Goal: Task Accomplishment & Management: Use online tool/utility

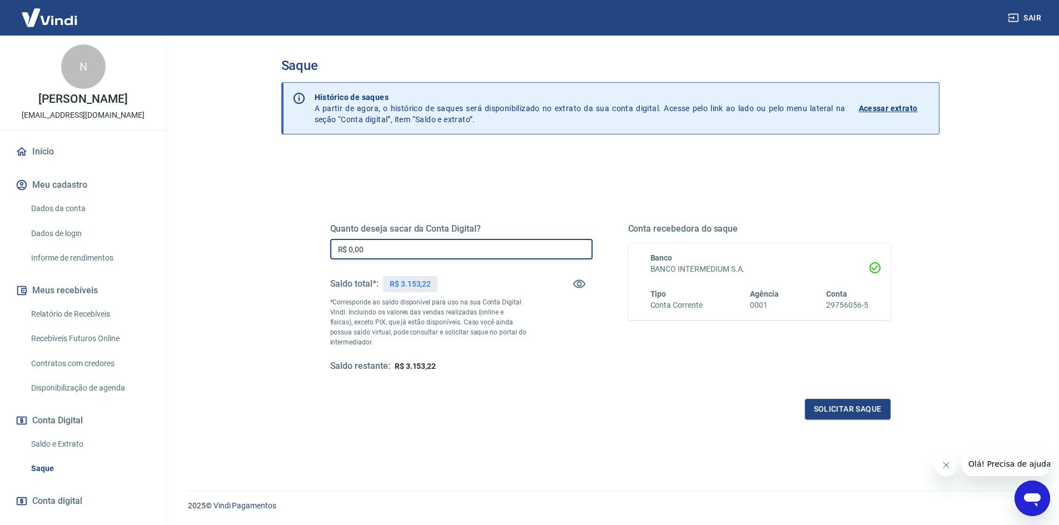
click at [421, 251] on input "R$ 0,00" at bounding box center [461, 249] width 262 height 21
type input "R$ 3.153,22"
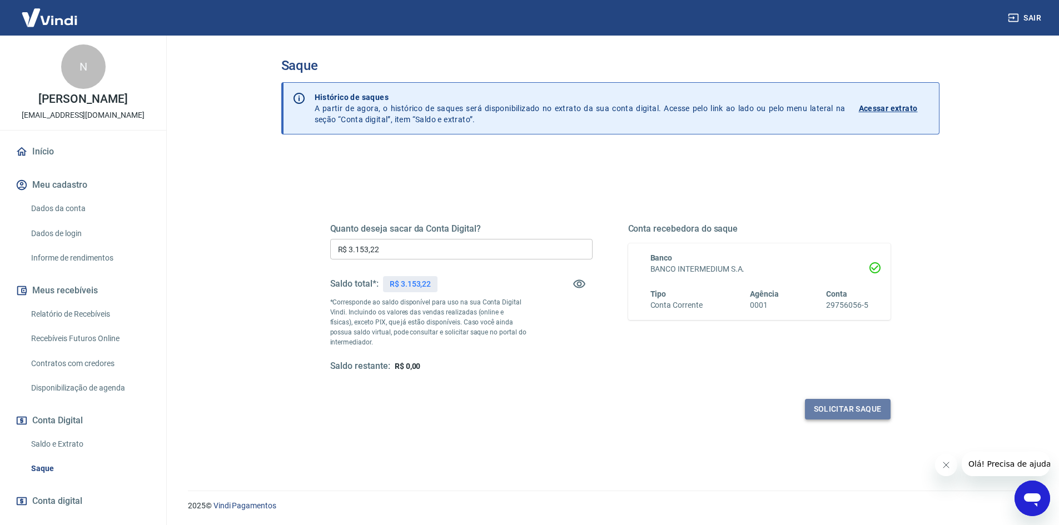
click at [846, 410] on button "Solicitar saque" at bounding box center [848, 409] width 86 height 21
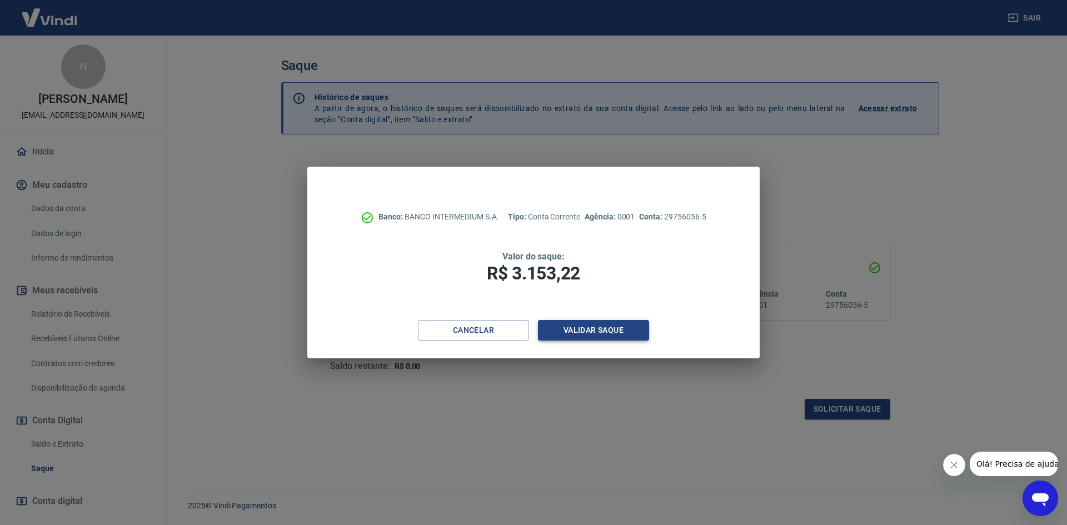
click at [600, 338] on button "Validar saque" at bounding box center [593, 330] width 111 height 21
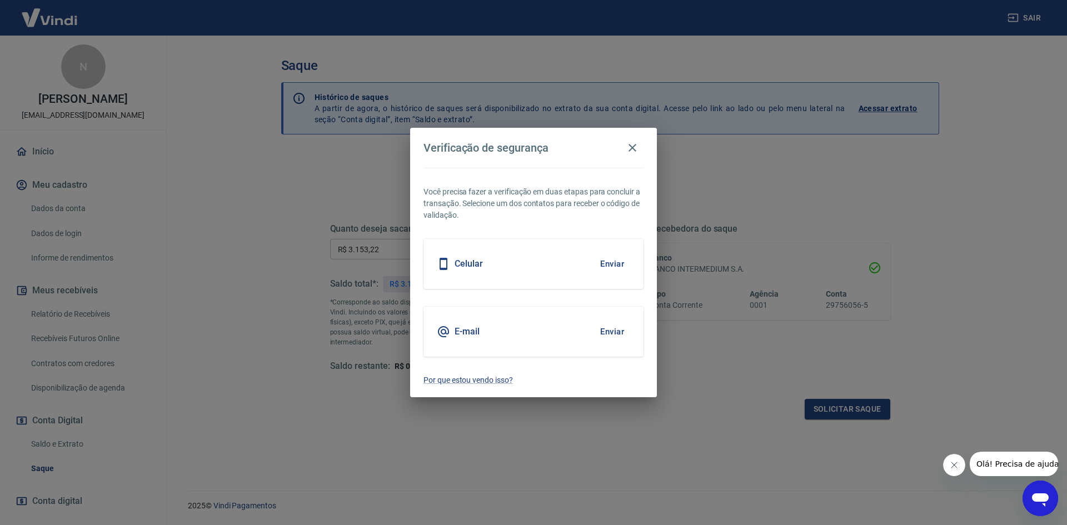
click at [600, 338] on button "Enviar" at bounding box center [612, 331] width 36 height 23
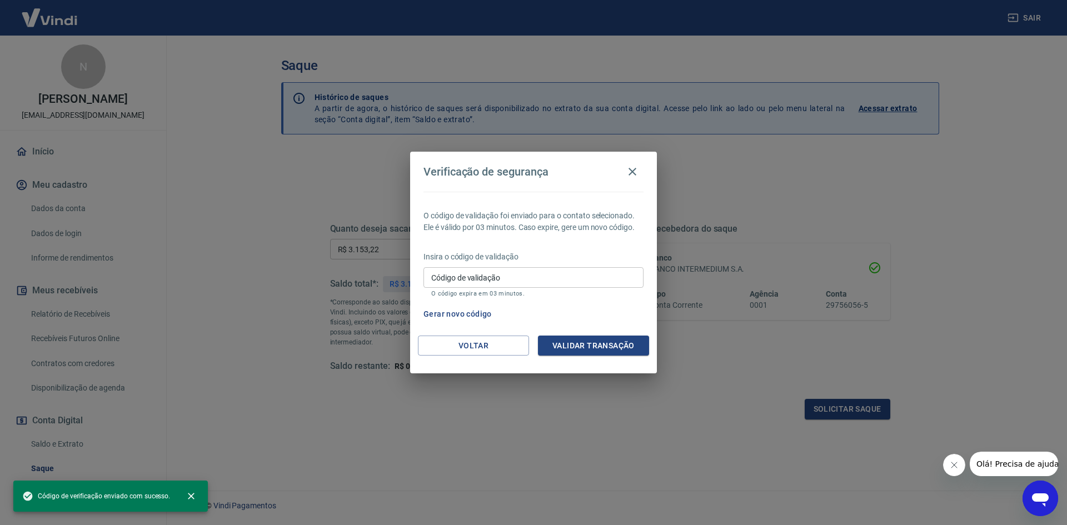
click at [589, 273] on input "Código de validação" at bounding box center [534, 277] width 220 height 21
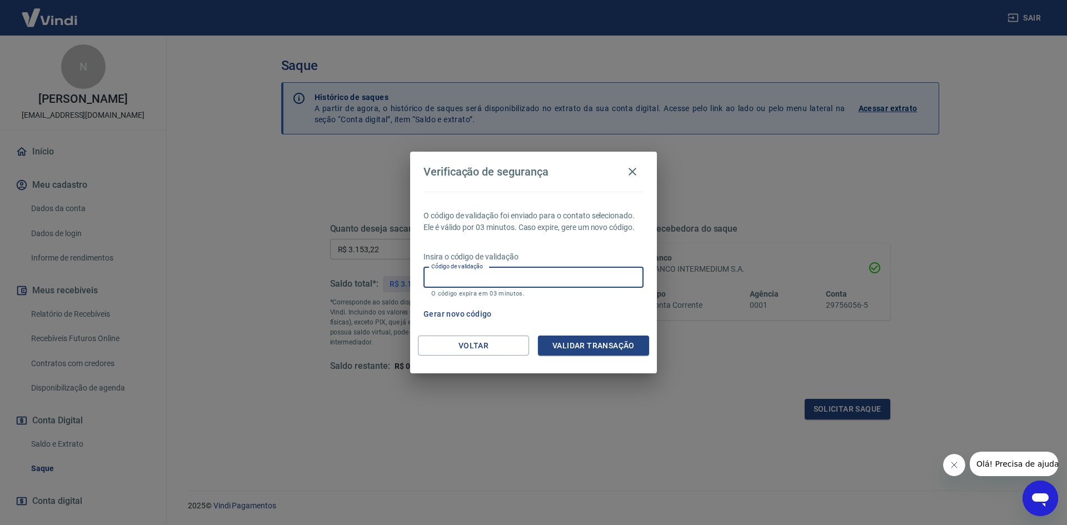
paste input "390087"
type input "390087"
click at [600, 349] on button "Validar transação" at bounding box center [593, 346] width 111 height 21
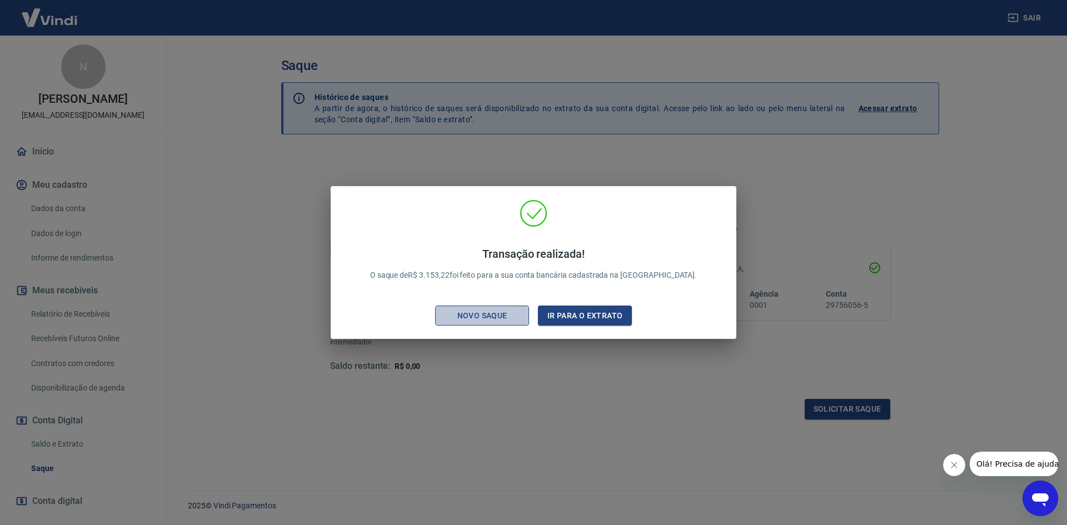
click at [499, 317] on div "Novo saque" at bounding box center [482, 316] width 77 height 14
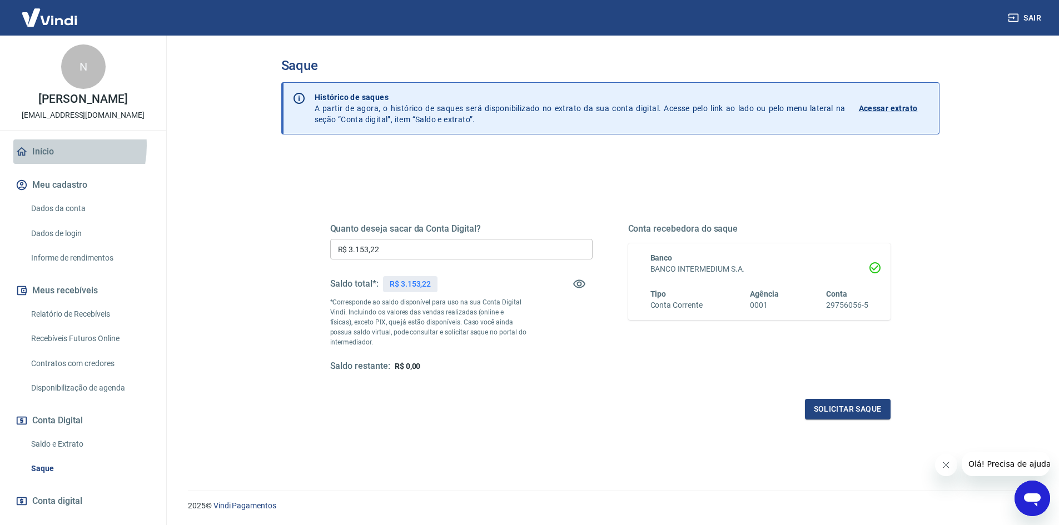
click at [38, 146] on link "Início" at bounding box center [83, 152] width 140 height 24
